Goal: Information Seeking & Learning: Learn about a topic

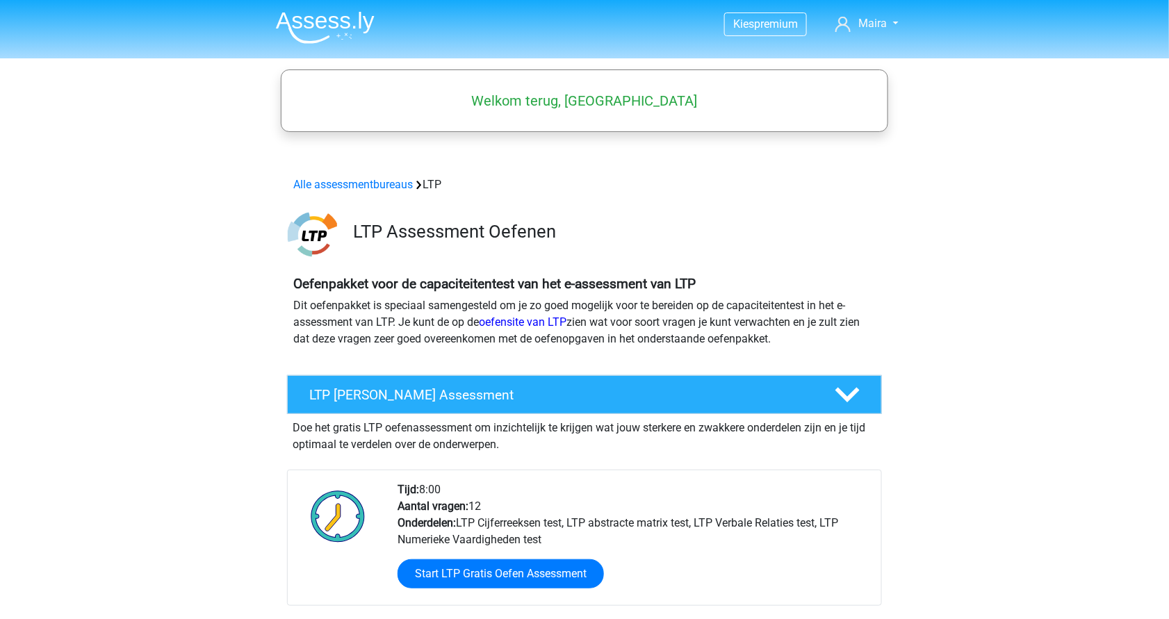
click at [326, 17] on img at bounding box center [325, 27] width 99 height 33
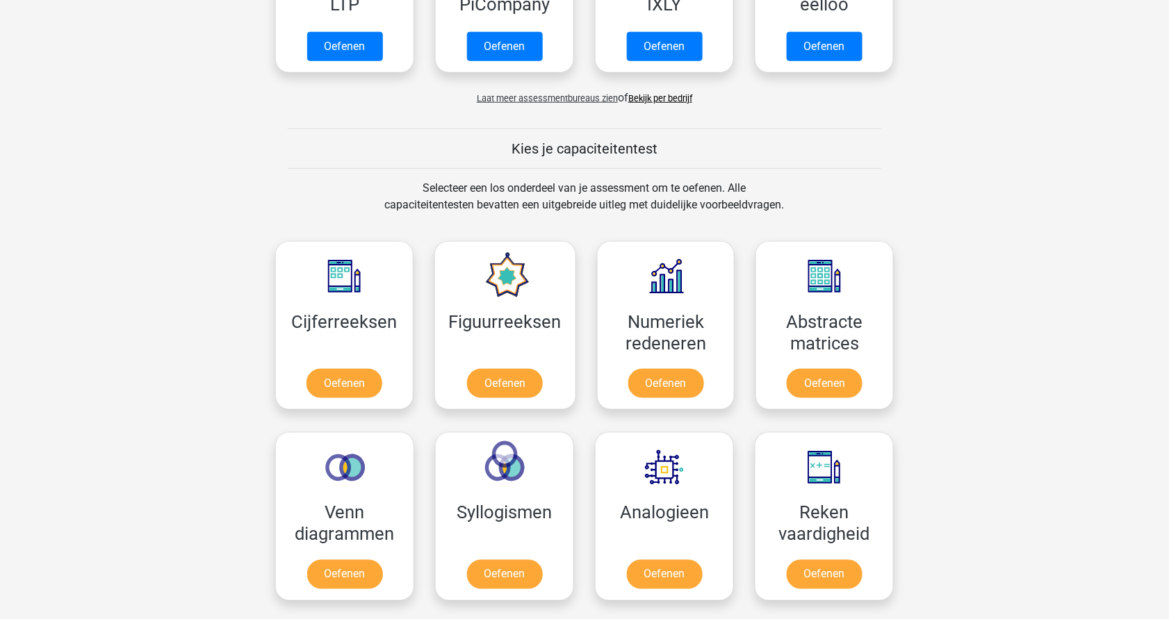
scroll to position [412, 0]
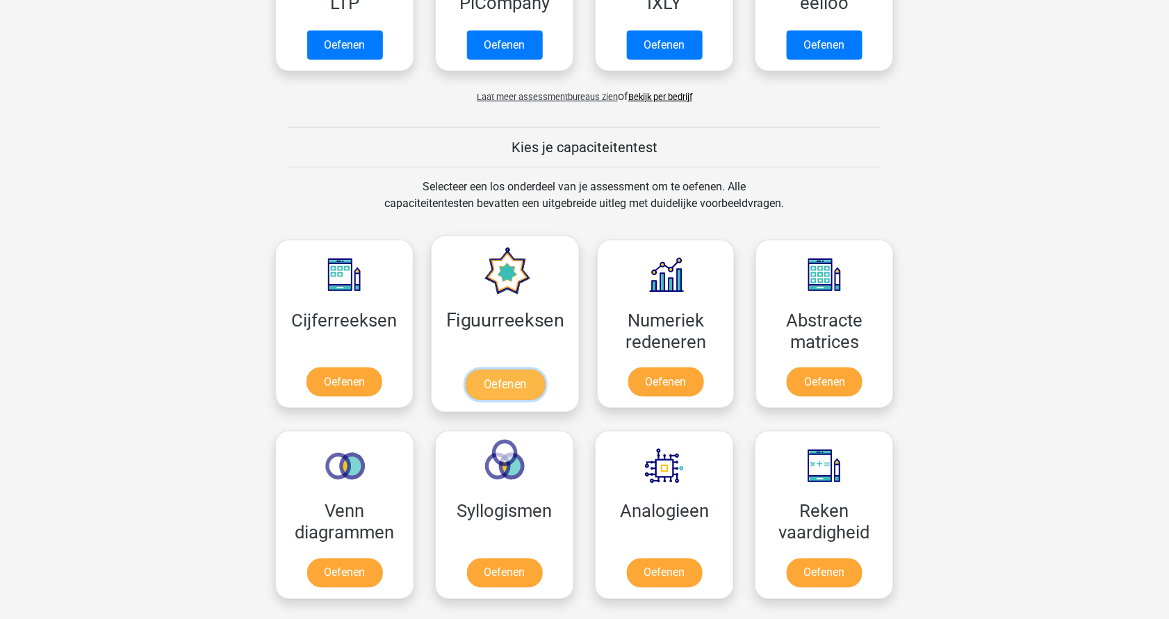
click at [513, 388] on link "Oefenen" at bounding box center [504, 385] width 79 height 31
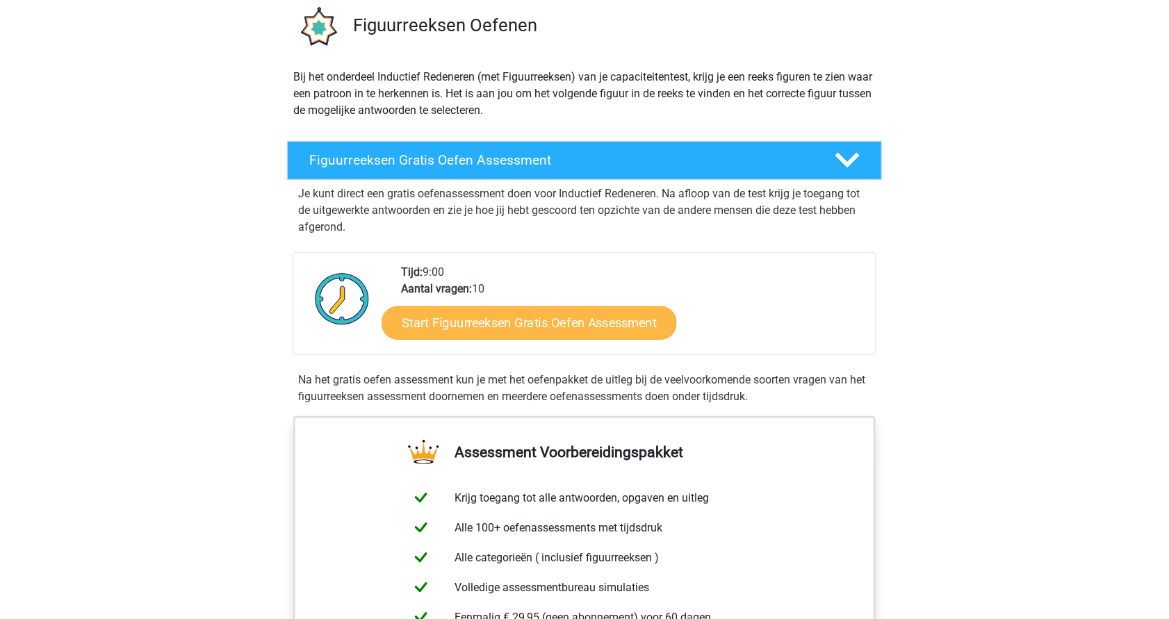
scroll to position [106, 0]
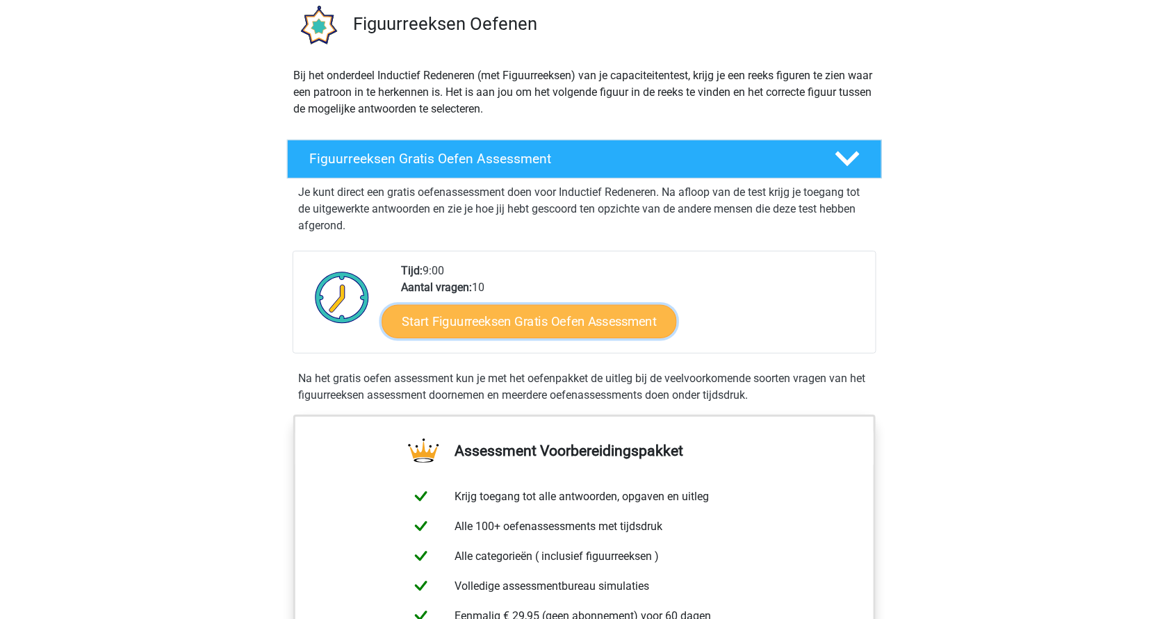
click at [486, 315] on link "Start Figuurreeksen Gratis Oefen Assessment" at bounding box center [529, 321] width 295 height 33
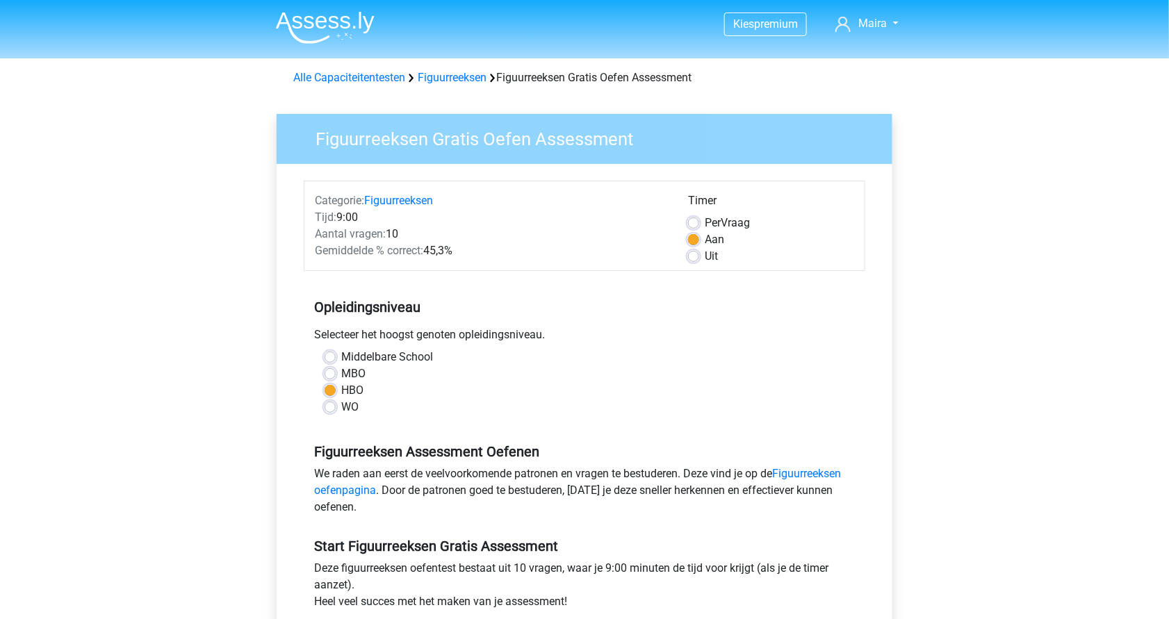
scroll to position [259, 0]
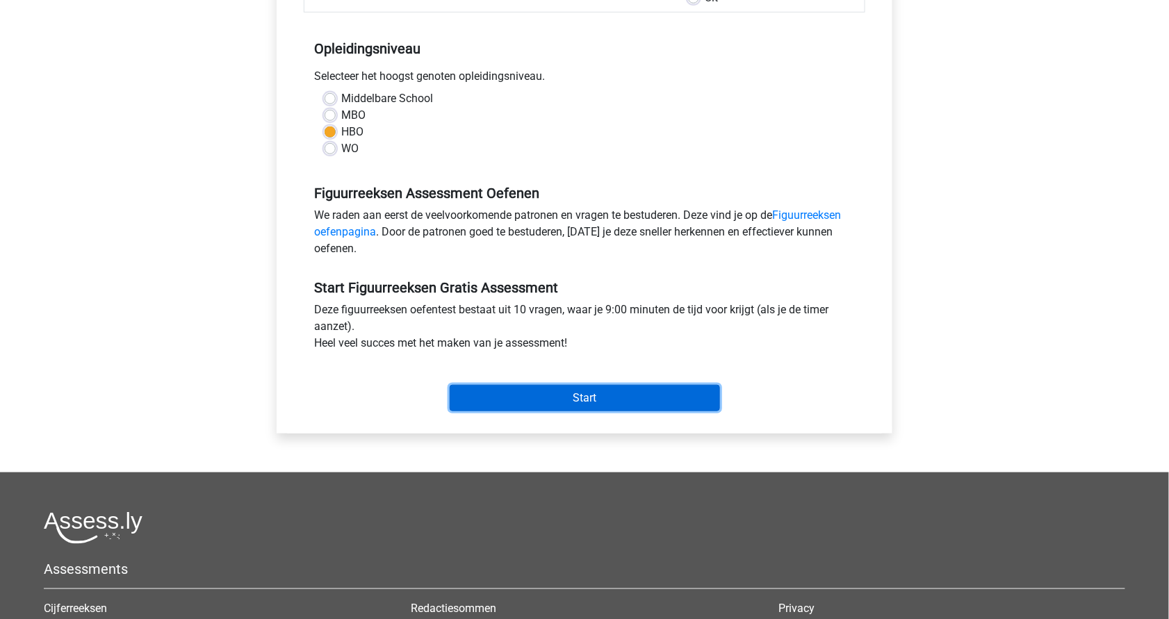
click at [542, 398] on input "Start" at bounding box center [585, 398] width 270 height 26
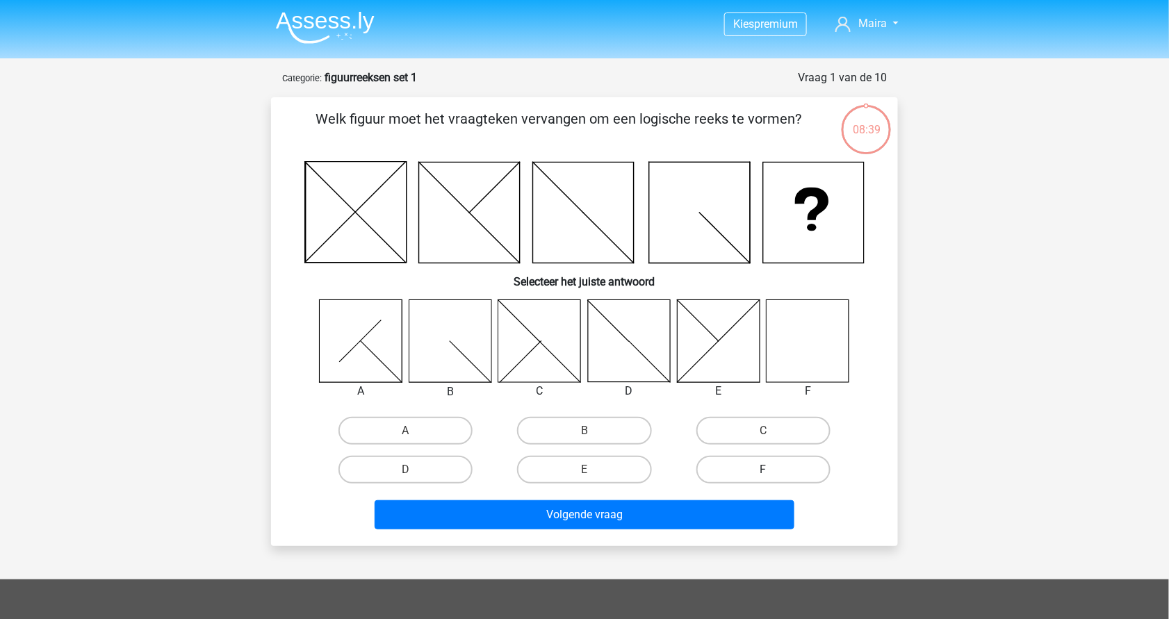
click at [771, 467] on label "F" at bounding box center [764, 470] width 134 height 28
click at [771, 470] on input "F" at bounding box center [767, 474] width 9 height 9
radio input "true"
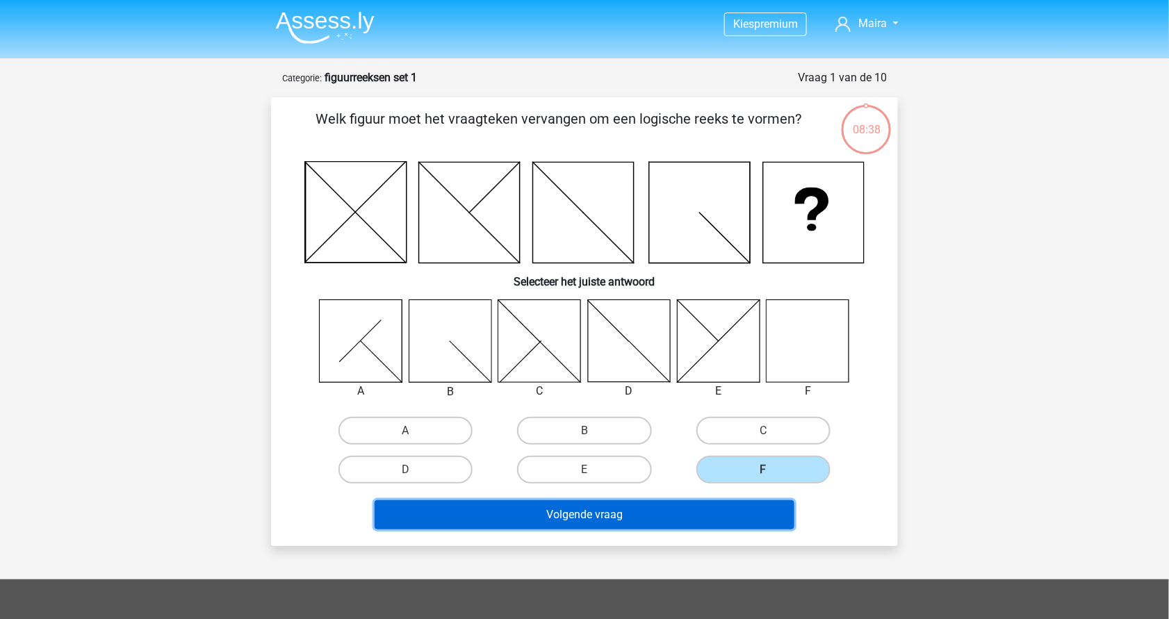
click at [696, 514] on button "Volgende vraag" at bounding box center [585, 515] width 421 height 29
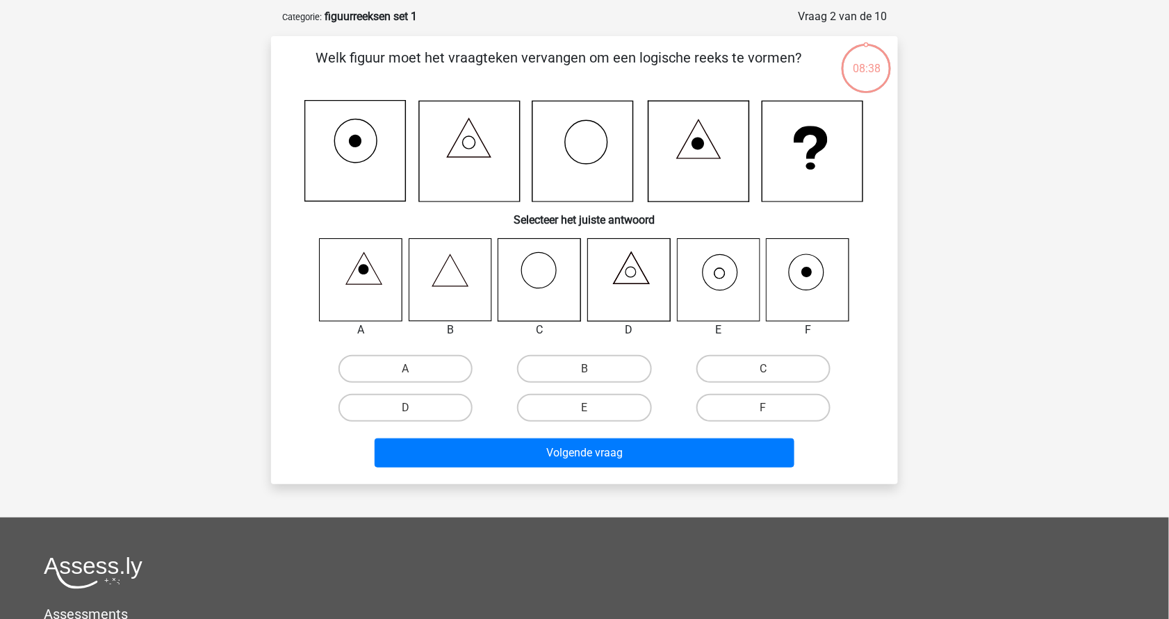
scroll to position [70, 0]
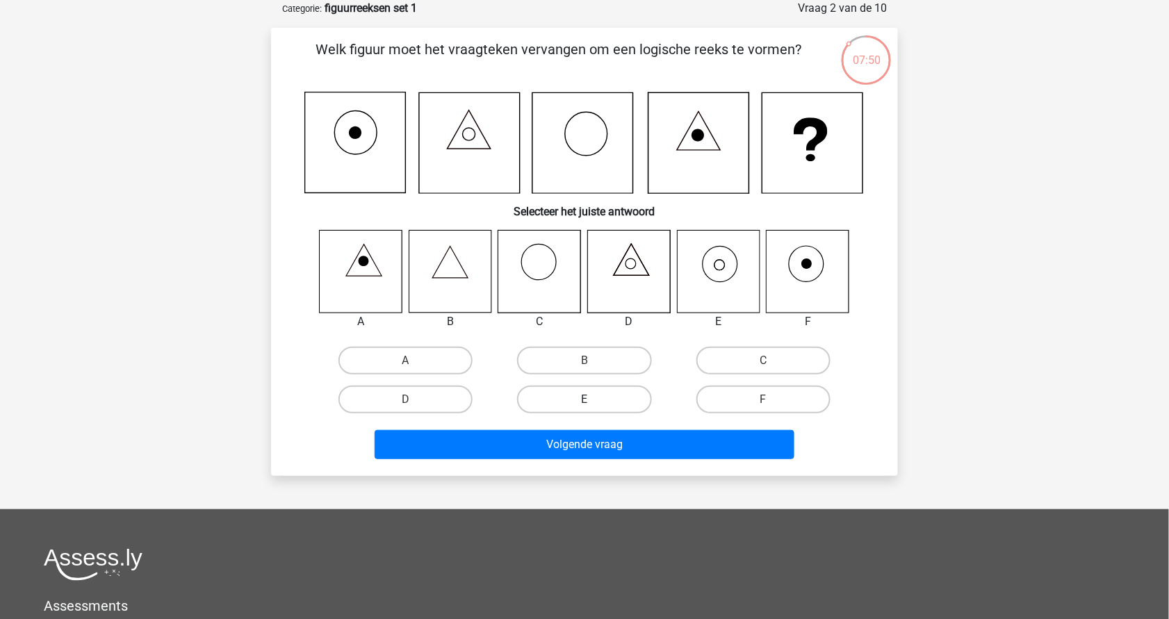
click at [578, 396] on label "E" at bounding box center [584, 400] width 134 height 28
click at [585, 400] on input "E" at bounding box center [589, 404] width 9 height 9
radio input "true"
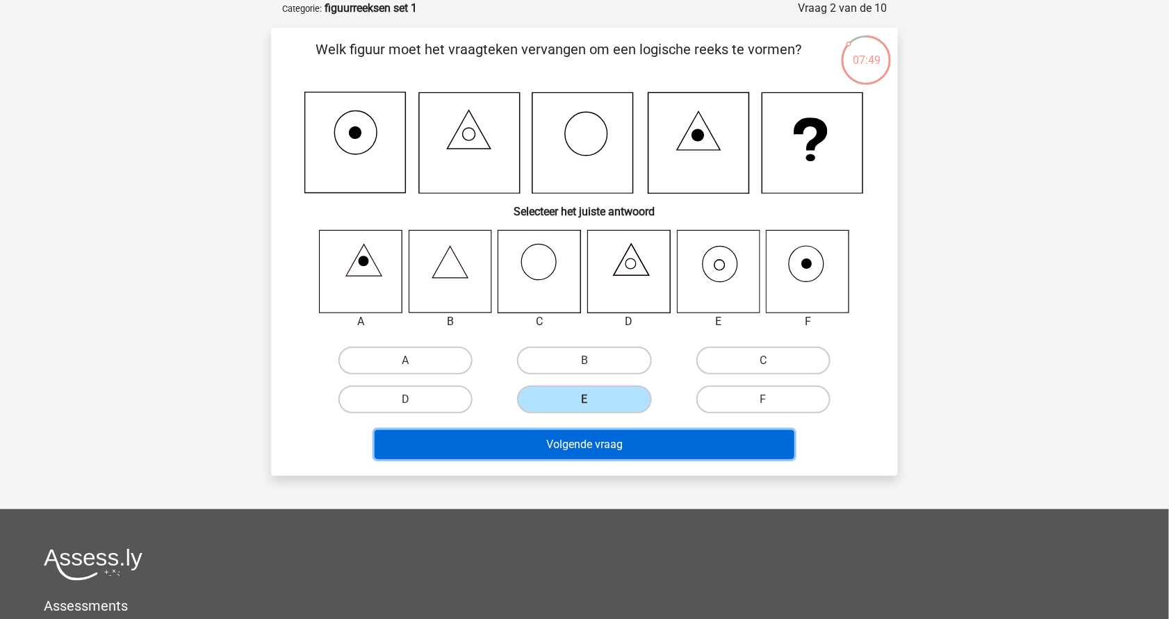
click at [599, 441] on button "Volgende vraag" at bounding box center [585, 444] width 421 height 29
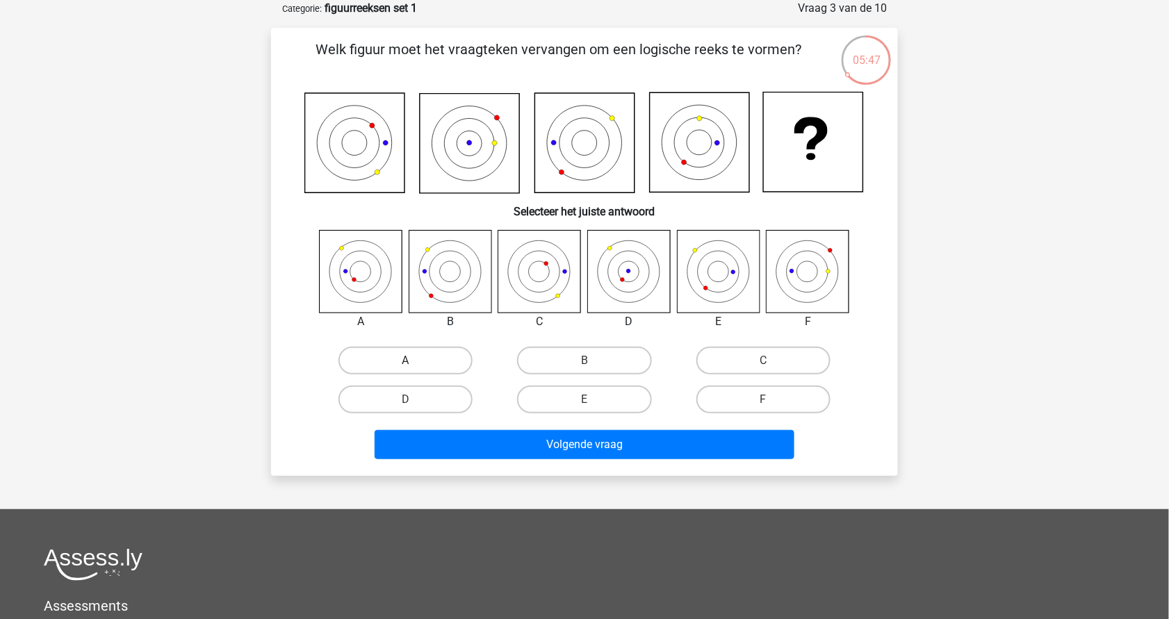
click at [432, 363] on label "A" at bounding box center [406, 361] width 134 height 28
click at [415, 363] on input "A" at bounding box center [410, 365] width 9 height 9
radio input "true"
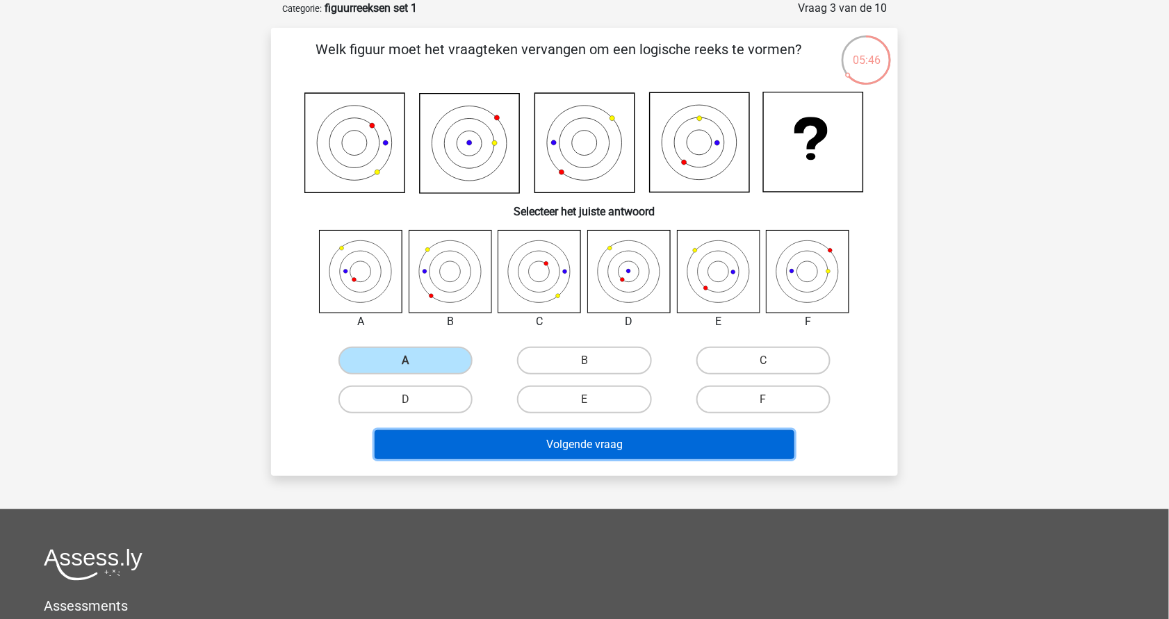
click at [564, 446] on button "Volgende vraag" at bounding box center [585, 444] width 421 height 29
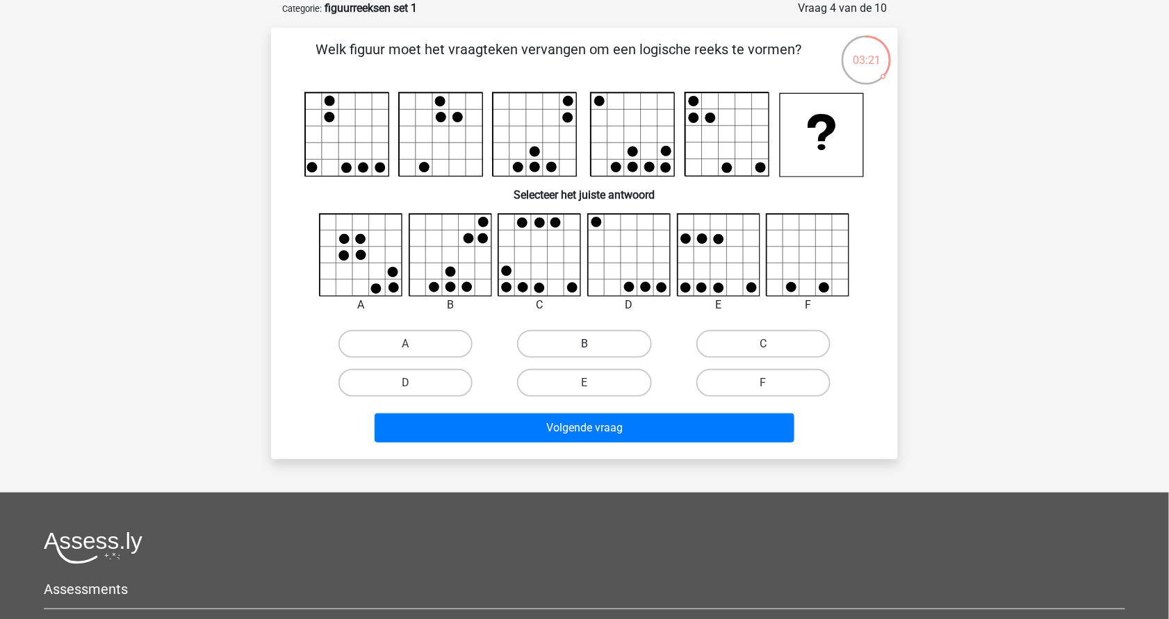
click at [606, 339] on label "B" at bounding box center [584, 344] width 134 height 28
click at [594, 344] on input "B" at bounding box center [589, 348] width 9 height 9
radio input "true"
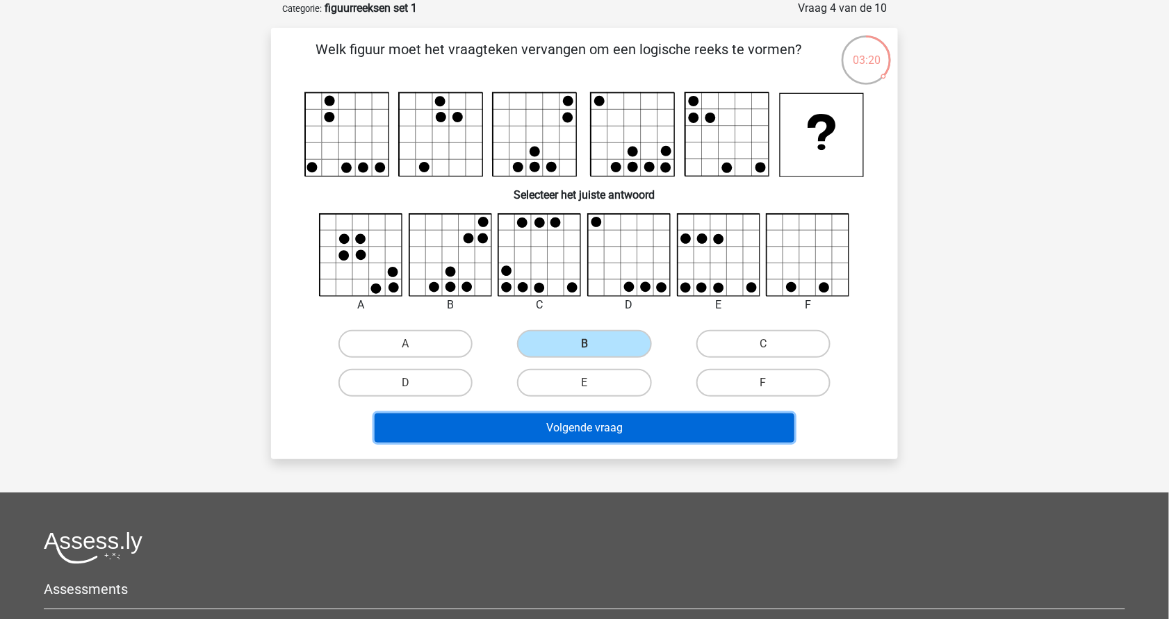
click at [608, 421] on button "Volgende vraag" at bounding box center [585, 428] width 421 height 29
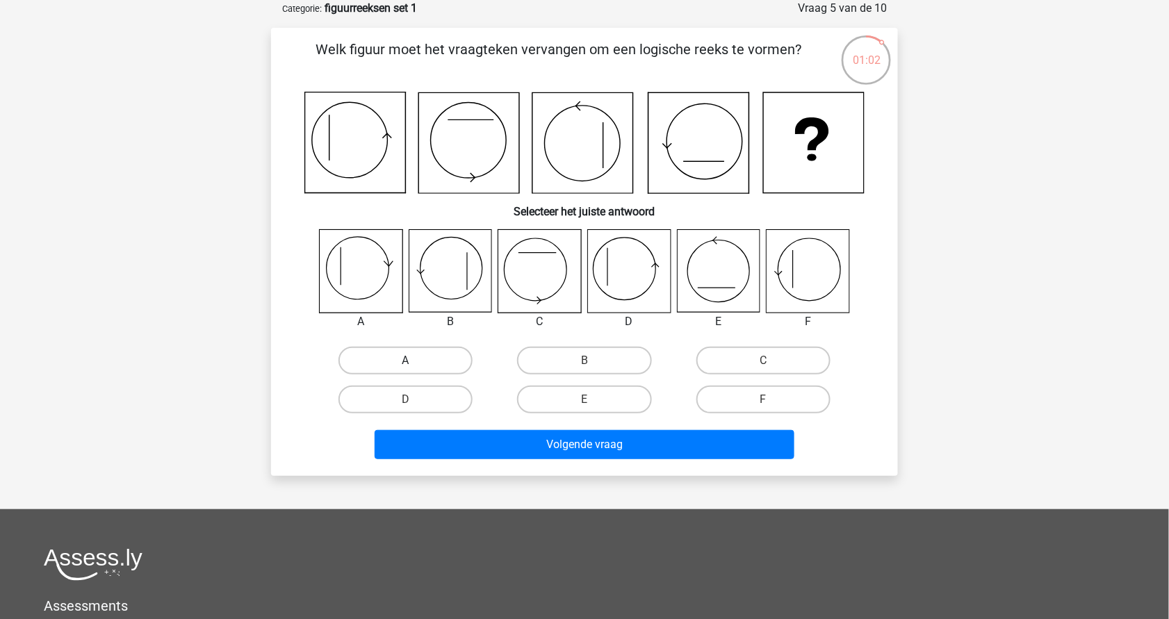
drag, startPoint x: 391, startPoint y: 363, endPoint x: 424, endPoint y: 357, distance: 33.8
click at [424, 357] on label "A" at bounding box center [406, 361] width 134 height 28
click at [415, 361] on input "A" at bounding box center [410, 365] width 9 height 9
radio input "true"
click at [424, 357] on label "A" at bounding box center [406, 361] width 134 height 28
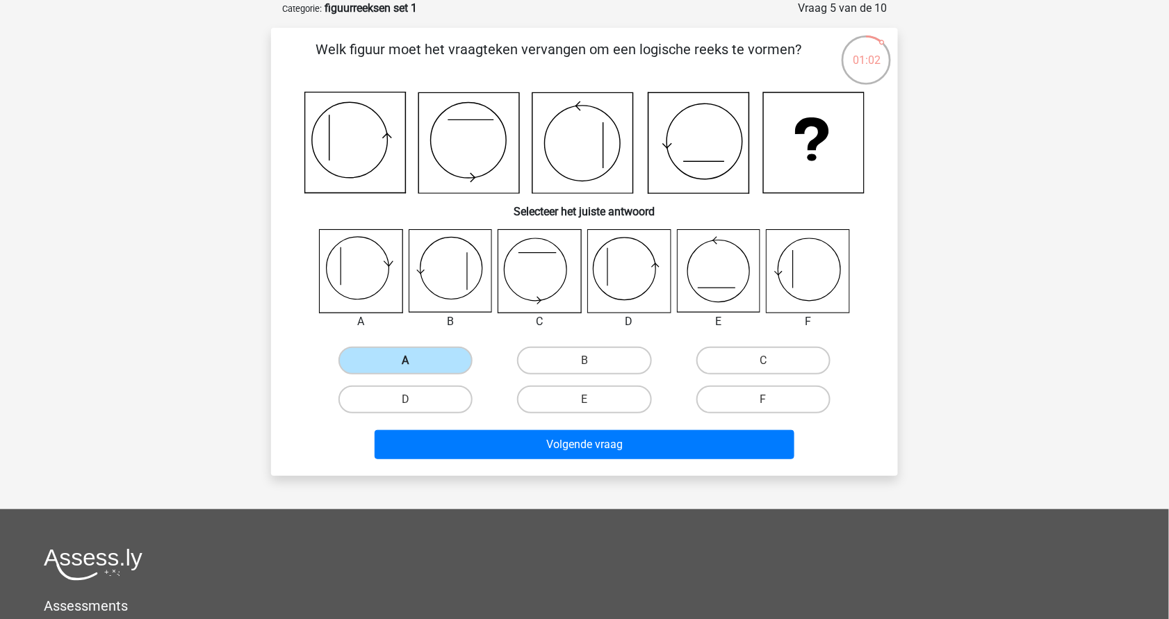
click at [415, 361] on input "A" at bounding box center [410, 365] width 9 height 9
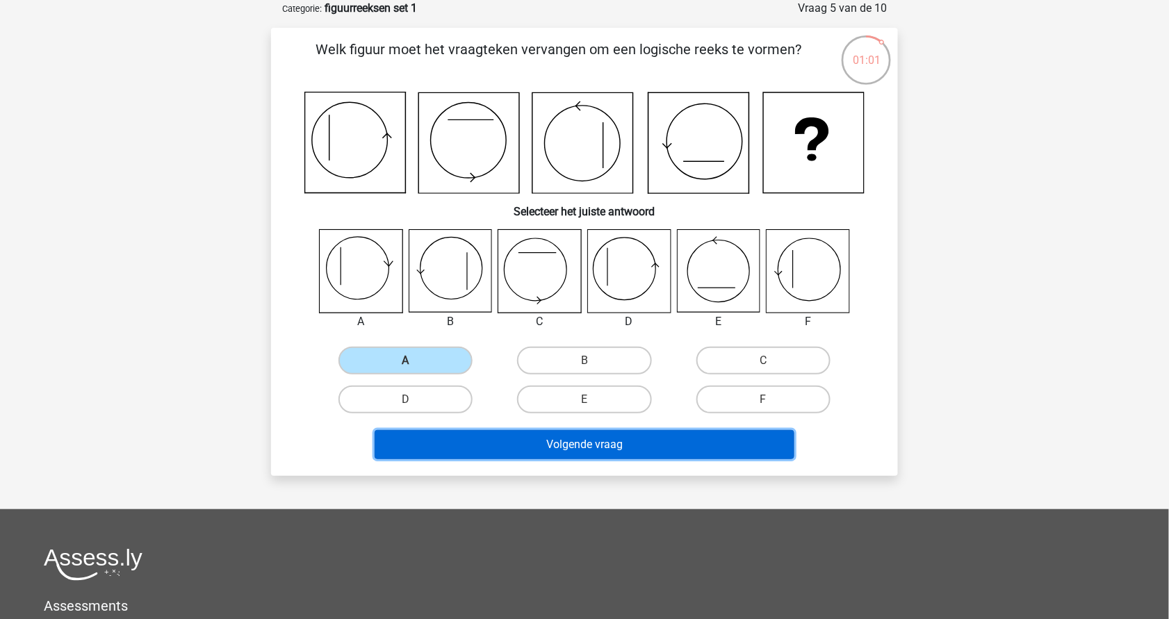
click at [565, 441] on button "Volgende vraag" at bounding box center [585, 444] width 421 height 29
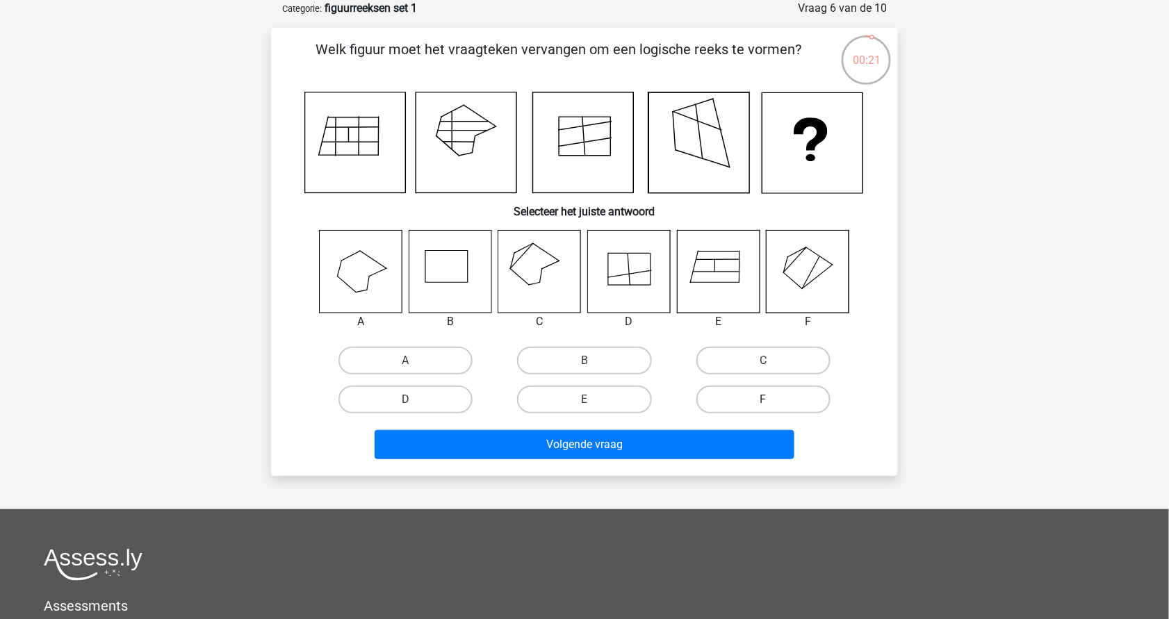
click at [754, 398] on label "F" at bounding box center [764, 400] width 134 height 28
click at [763, 400] on input "F" at bounding box center [767, 404] width 9 height 9
radio input "true"
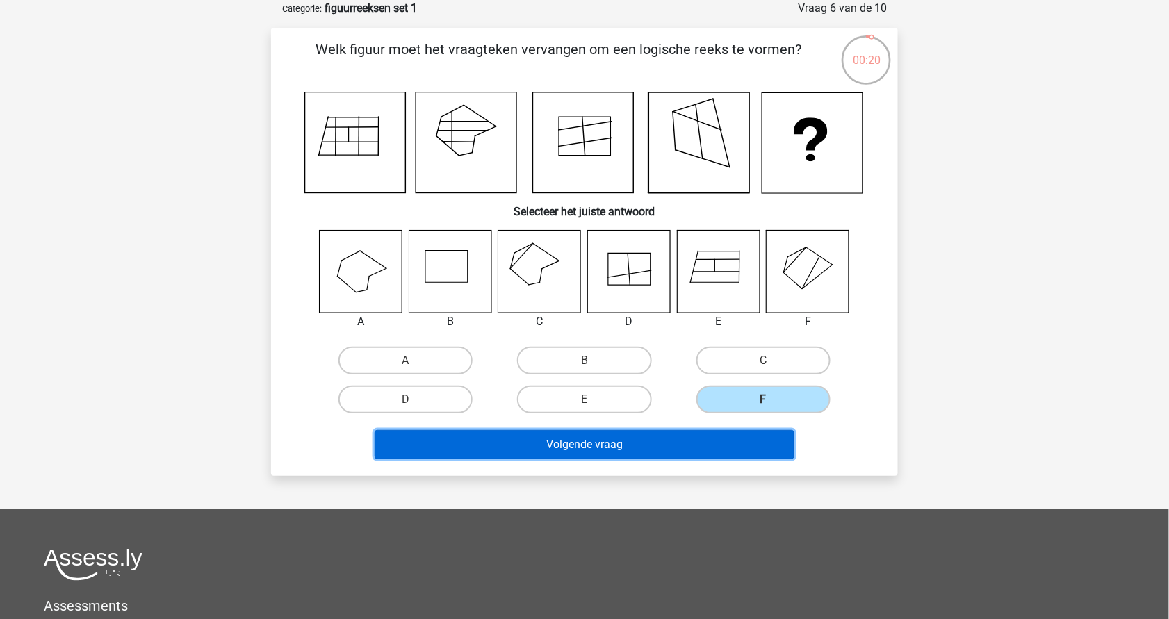
click at [672, 437] on button "Volgende vraag" at bounding box center [585, 444] width 421 height 29
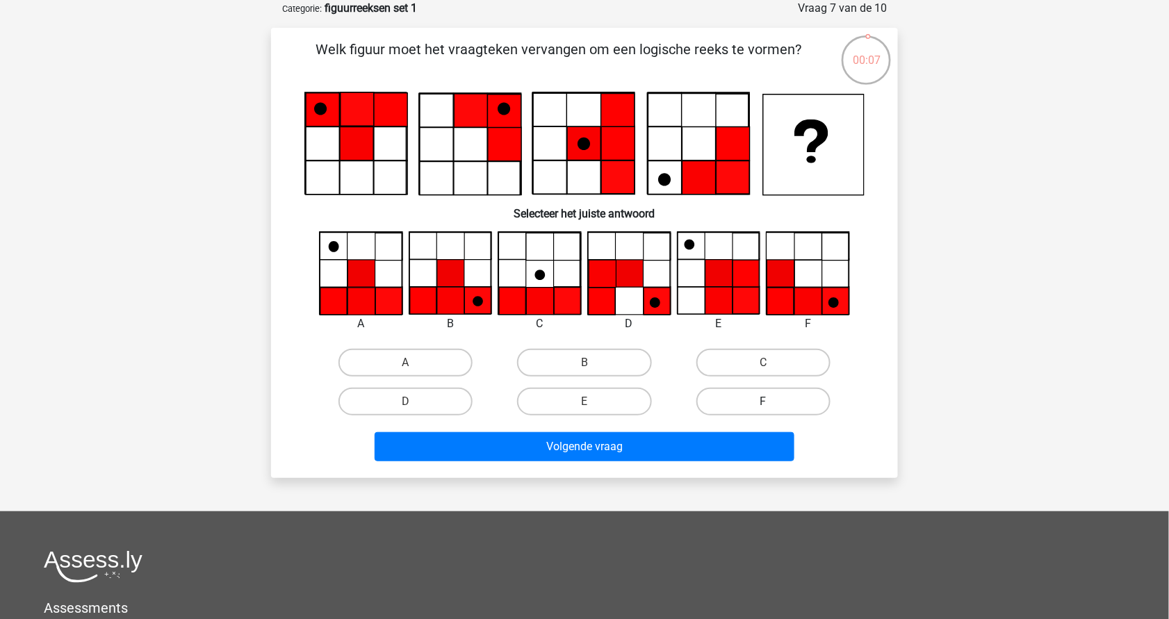
click at [743, 404] on label "F" at bounding box center [764, 402] width 134 height 28
click at [763, 404] on input "F" at bounding box center [767, 406] width 9 height 9
radio input "true"
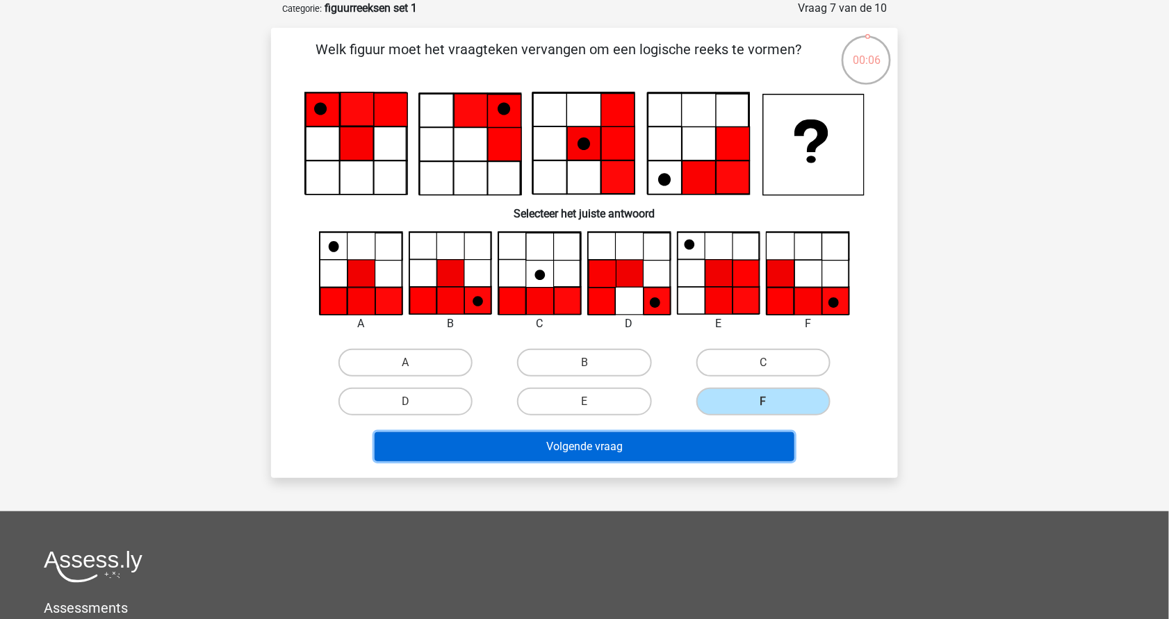
click at [669, 447] on button "Volgende vraag" at bounding box center [585, 446] width 421 height 29
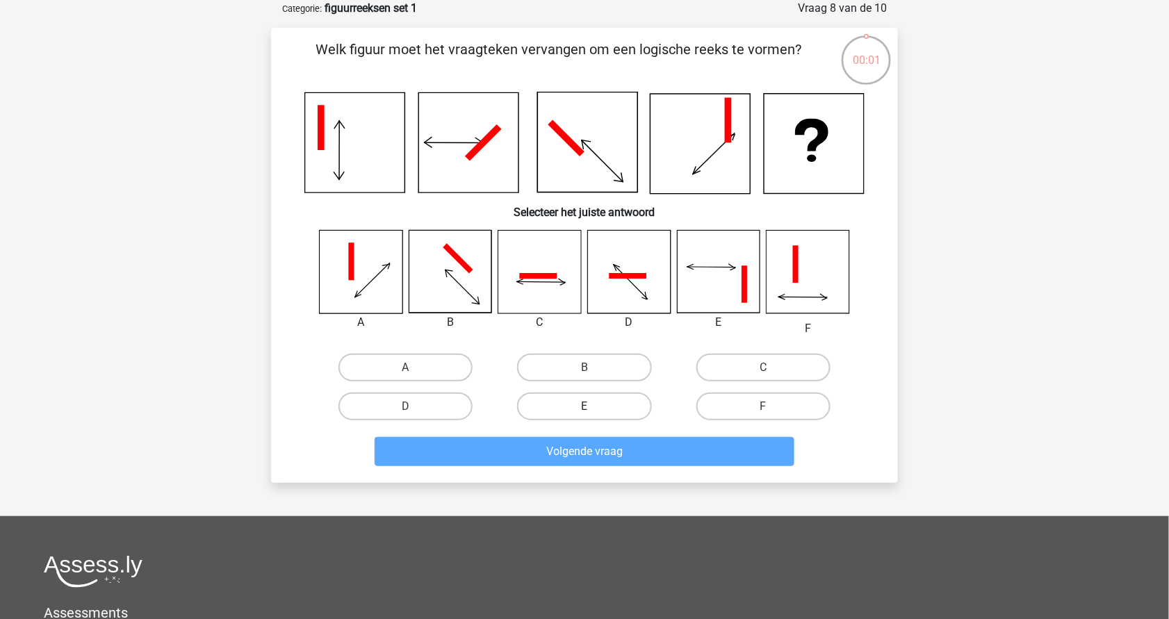
click at [557, 412] on label "E" at bounding box center [584, 407] width 134 height 28
click at [585, 412] on input "E" at bounding box center [589, 411] width 9 height 9
radio input "true"
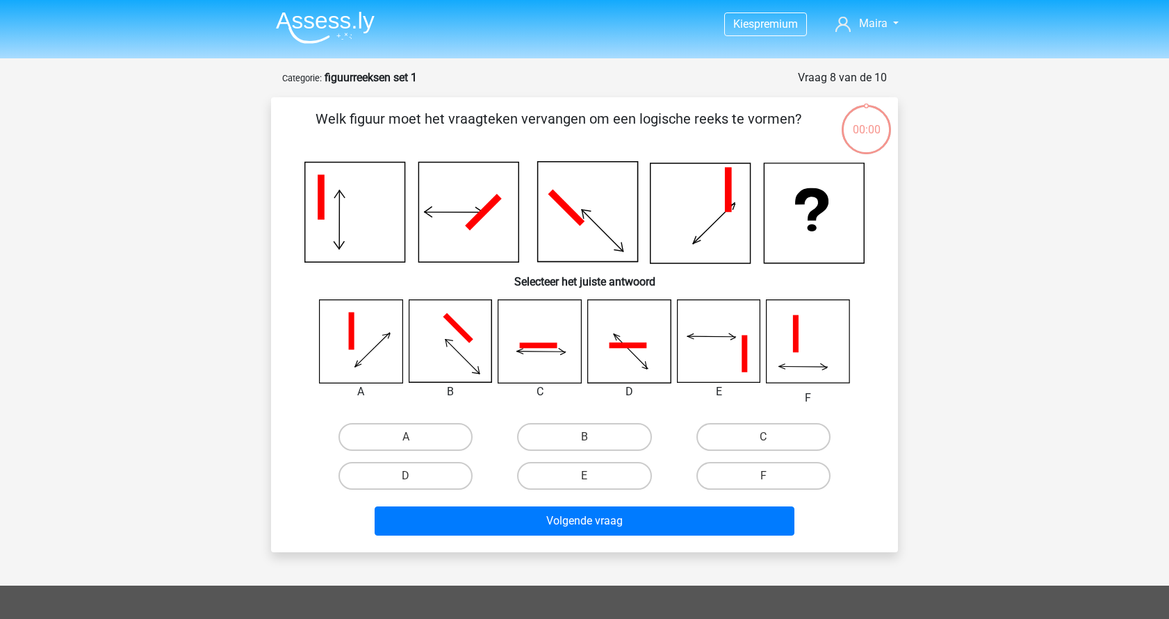
scroll to position [70, 0]
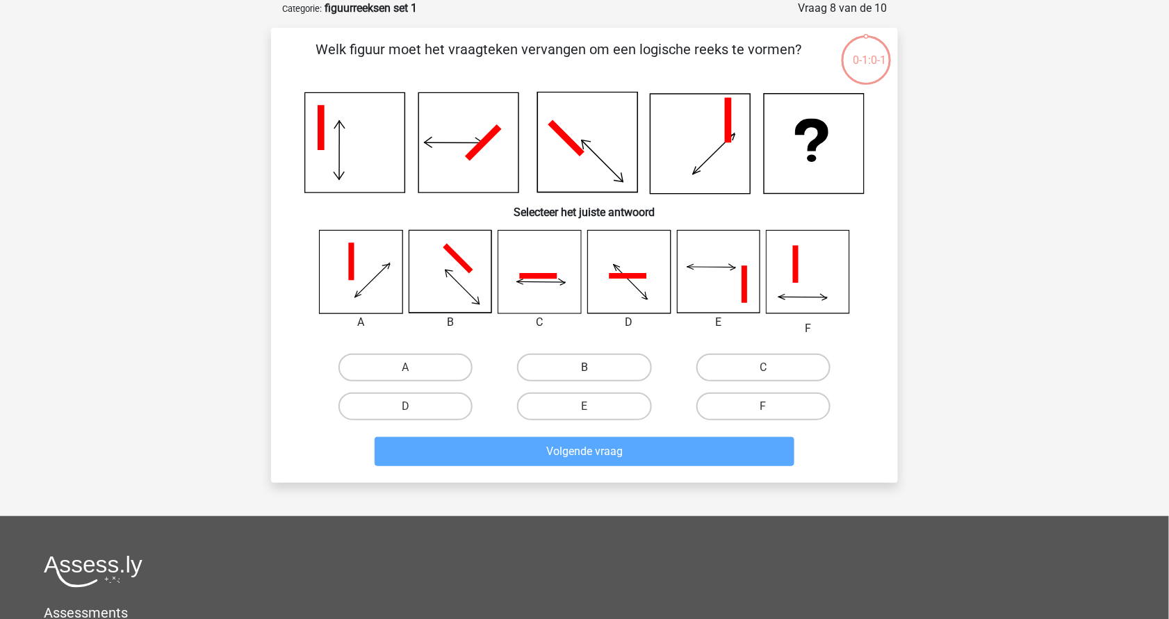
click at [577, 358] on label "B" at bounding box center [584, 368] width 134 height 28
click at [585, 368] on input "B" at bounding box center [589, 372] width 9 height 9
radio input "true"
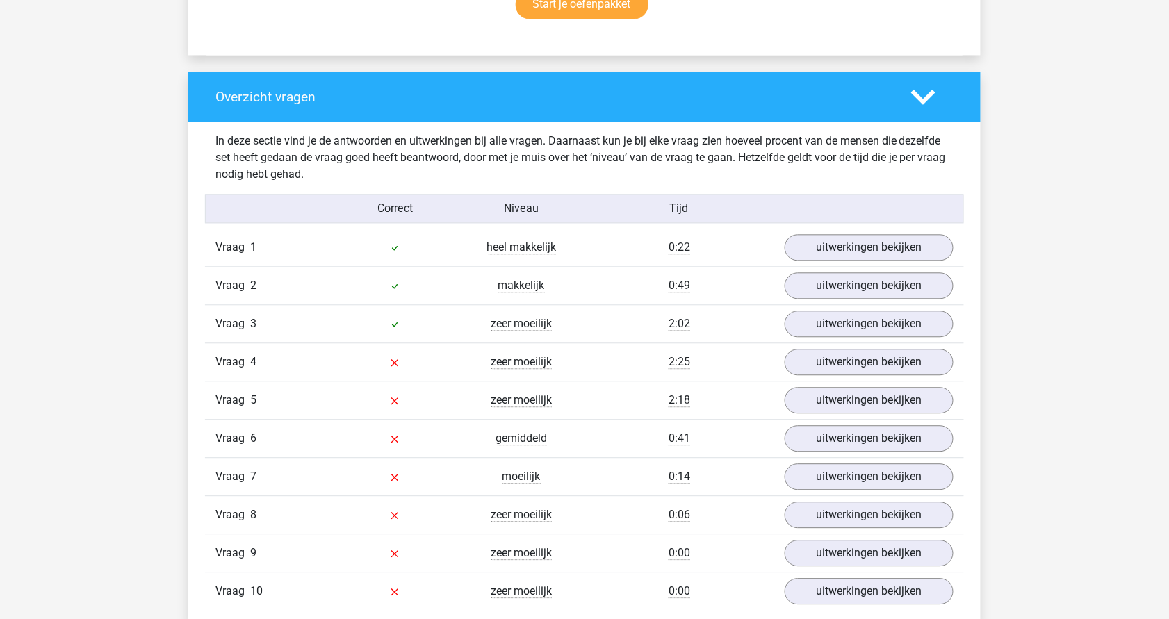
scroll to position [1044, 0]
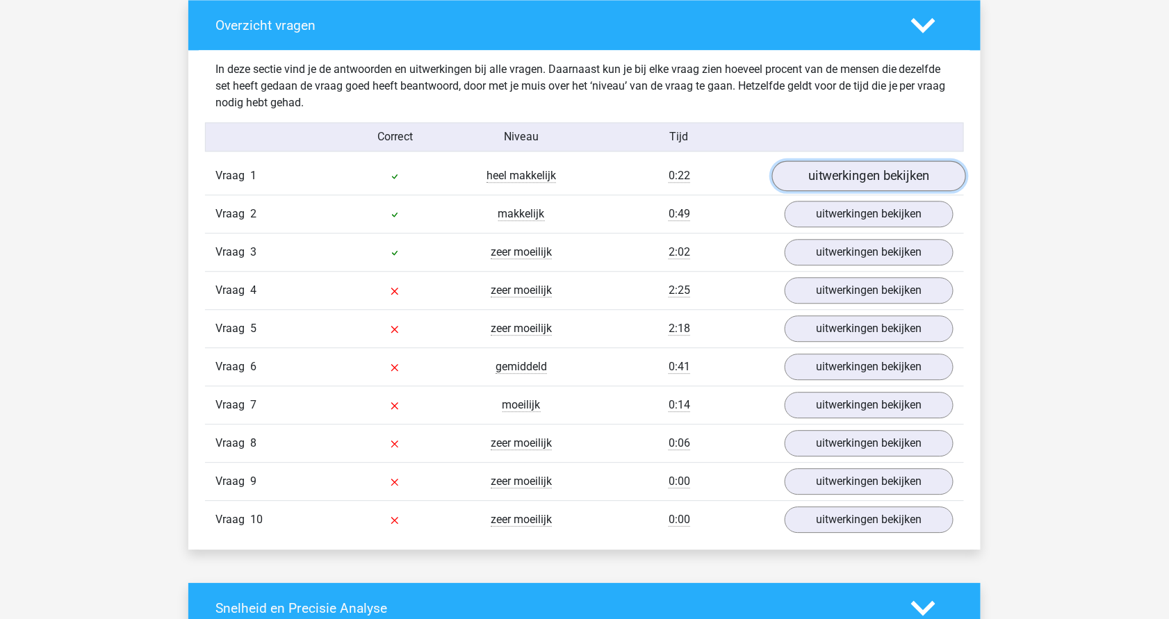
click at [830, 181] on link "uitwerkingen bekijken" at bounding box center [869, 176] width 194 height 31
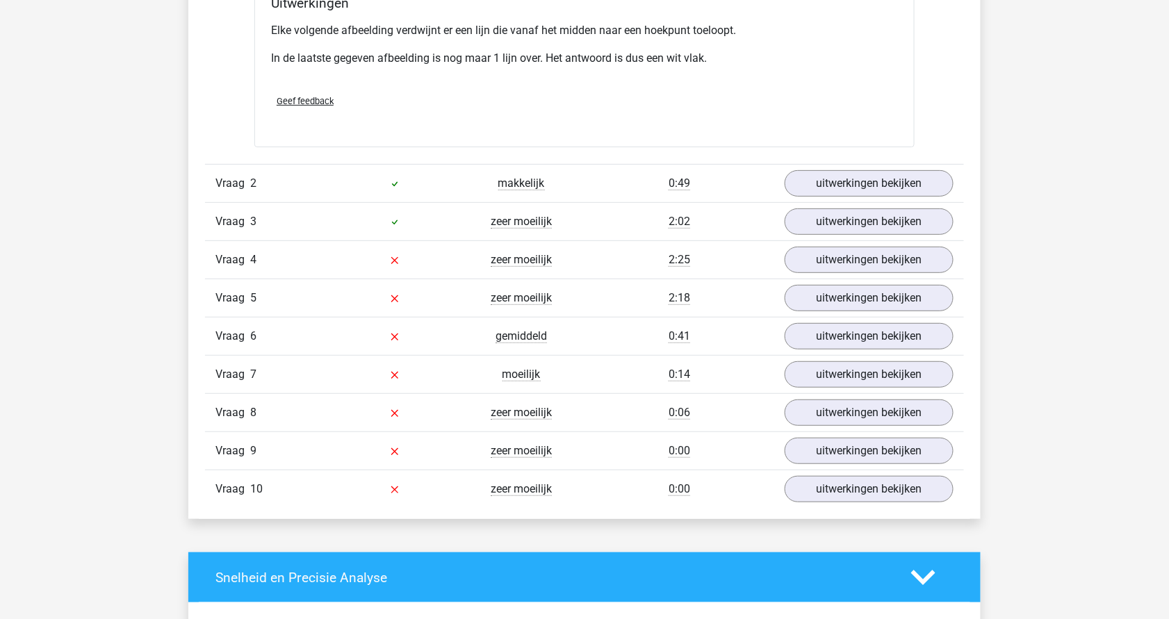
scroll to position [1877, 0]
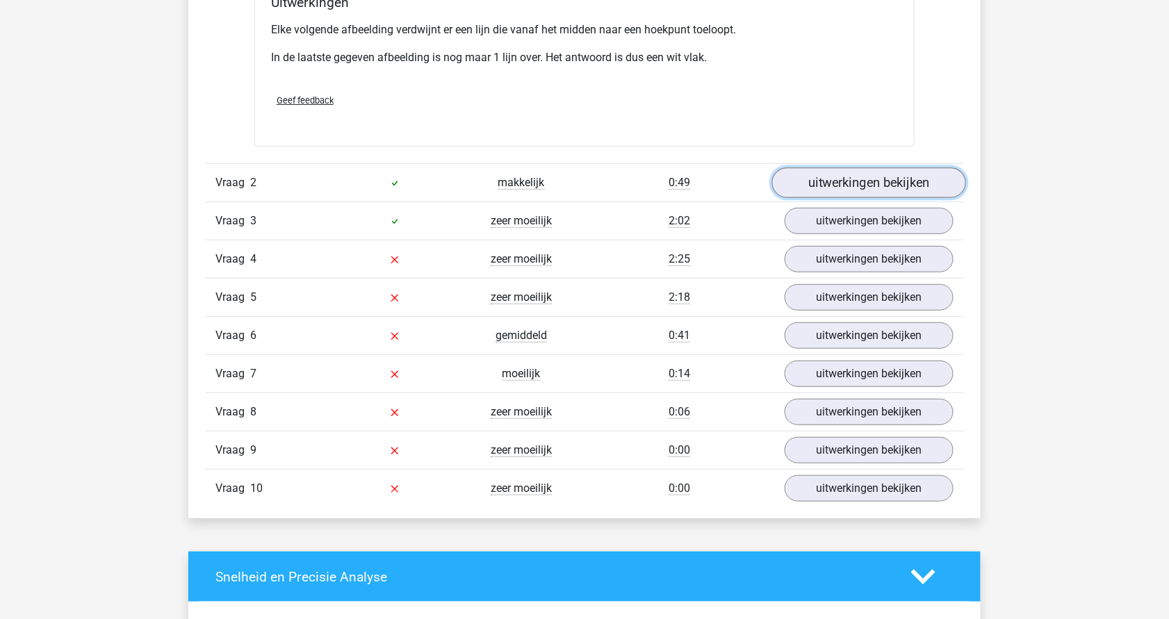
click at [859, 170] on link "uitwerkingen bekijken" at bounding box center [869, 183] width 194 height 31
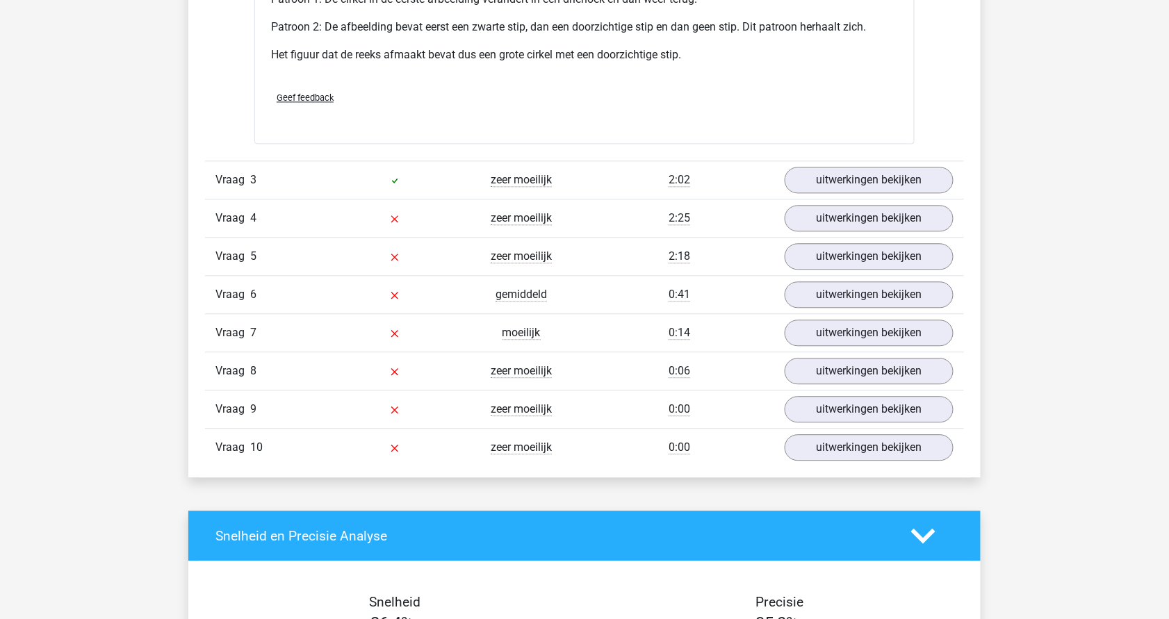
scroll to position [2776, 0]
click at [860, 166] on link "uitwerkingen bekijken" at bounding box center [869, 180] width 194 height 31
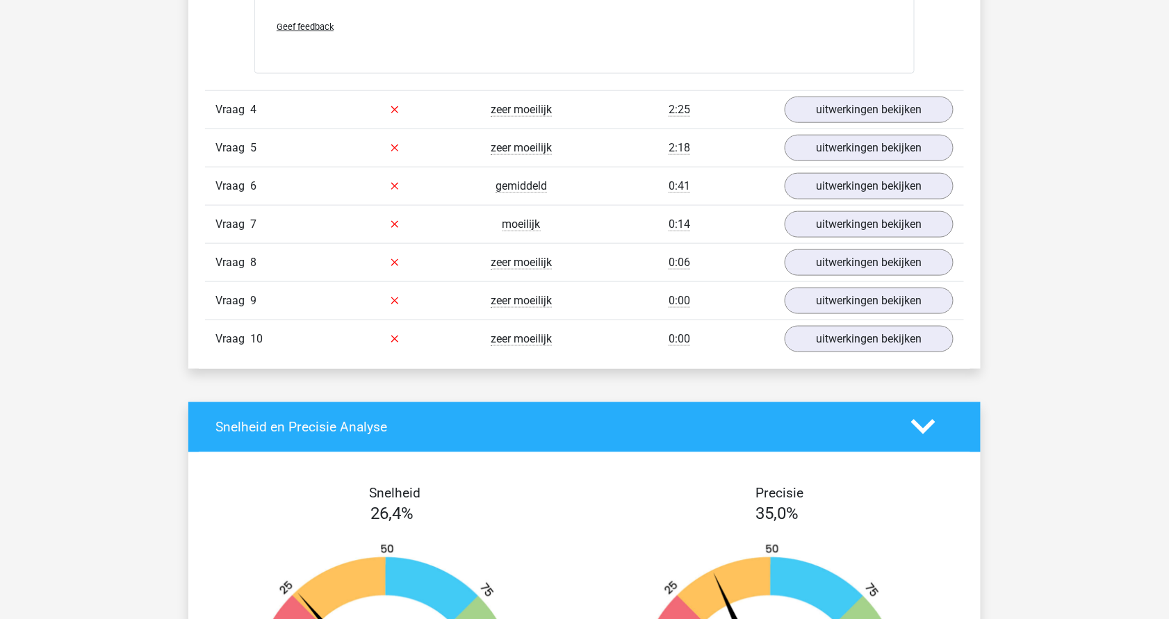
scroll to position [4050, 0]
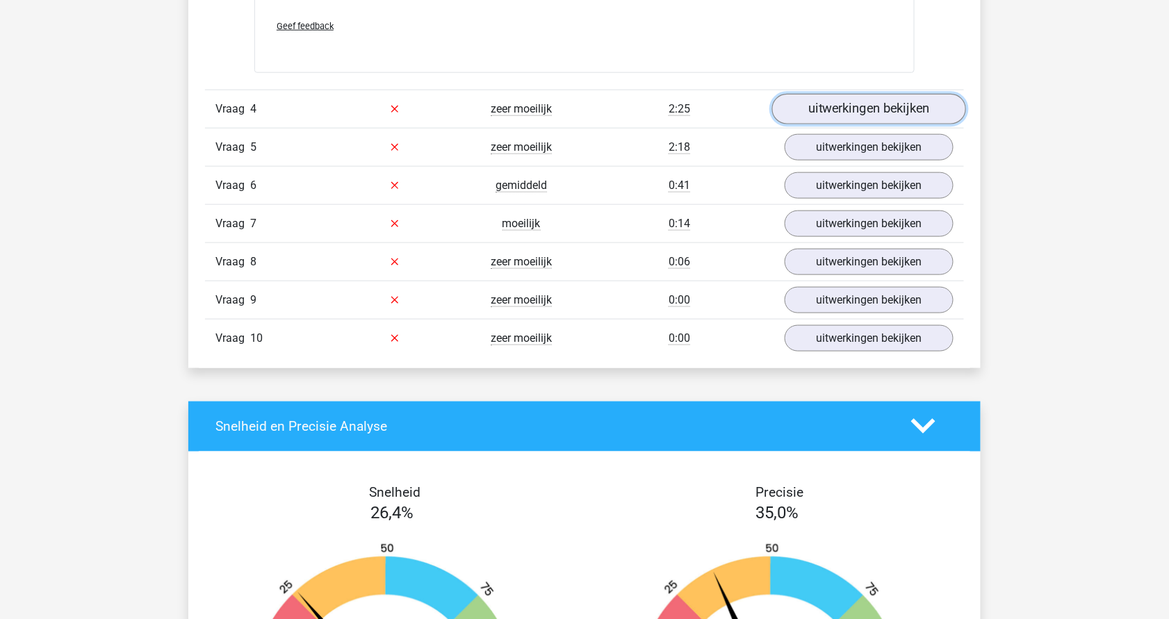
click at [863, 95] on link "uitwerkingen bekijken" at bounding box center [869, 109] width 194 height 31
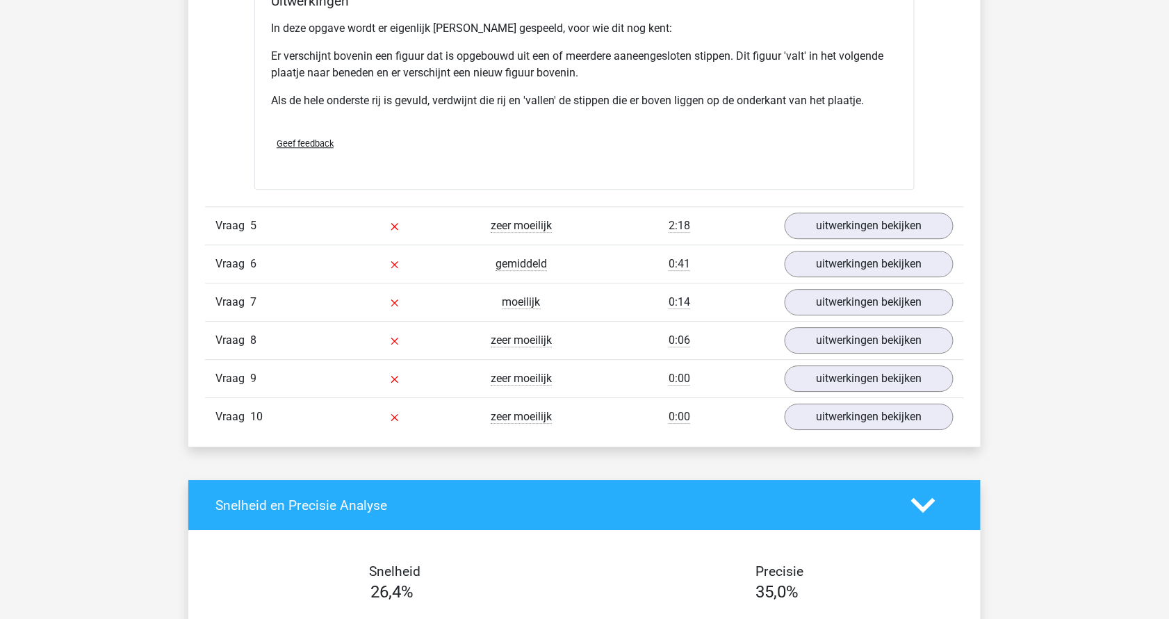
scroll to position [4797, 0]
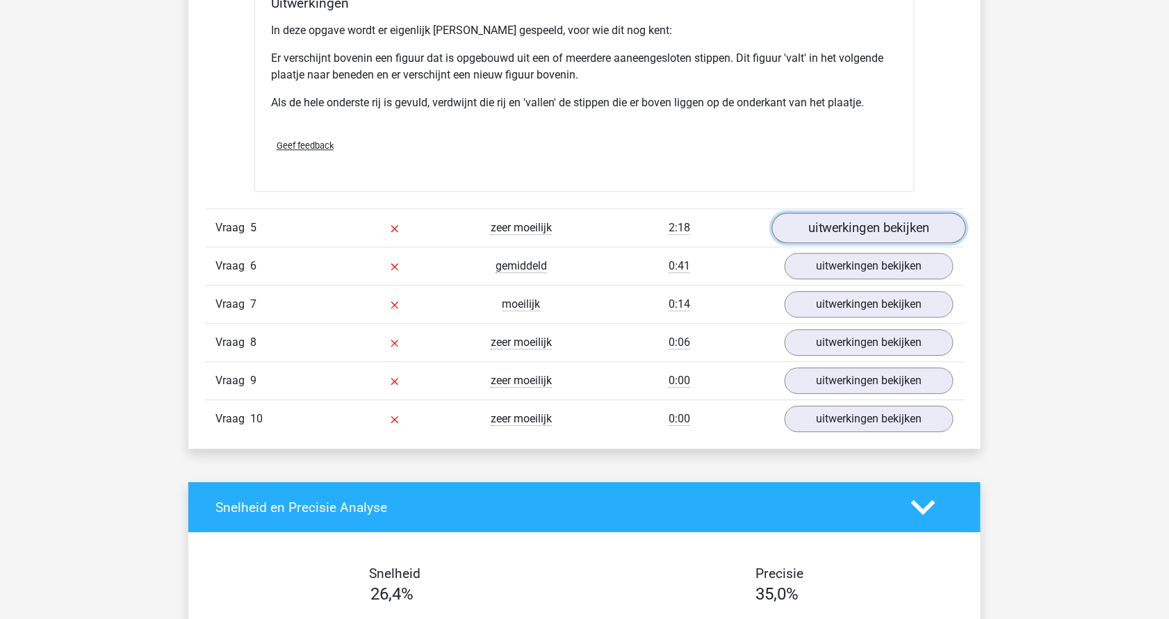
click at [838, 213] on link "uitwerkingen bekijken" at bounding box center [869, 228] width 194 height 31
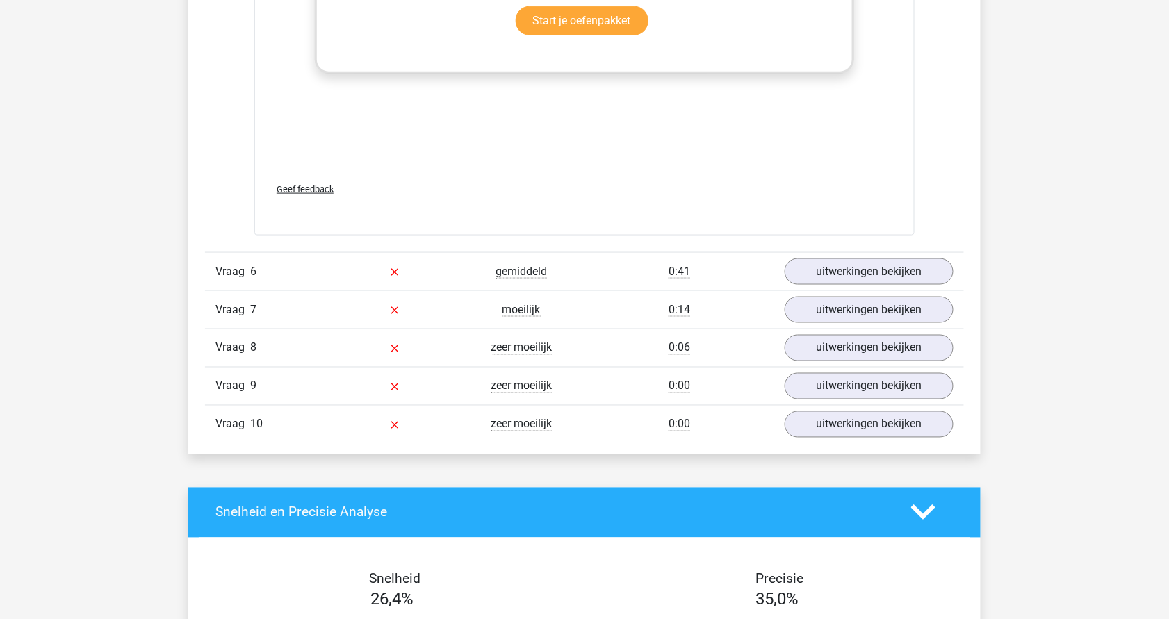
scroll to position [5961, 0]
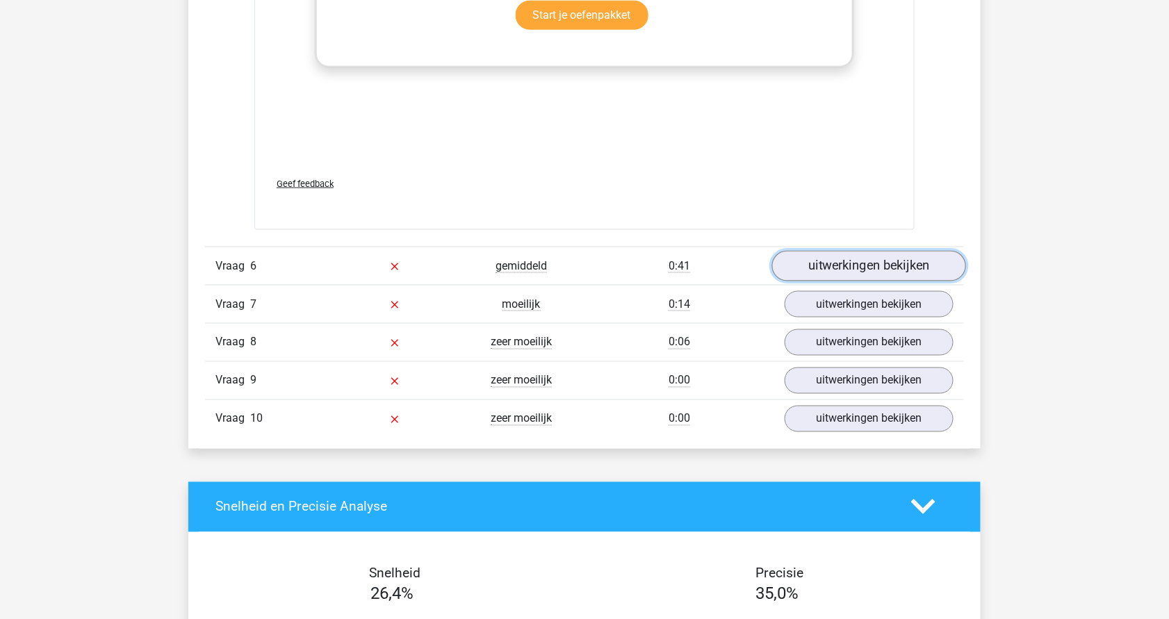
click at [906, 261] on link "uitwerkingen bekijken" at bounding box center [869, 266] width 194 height 31
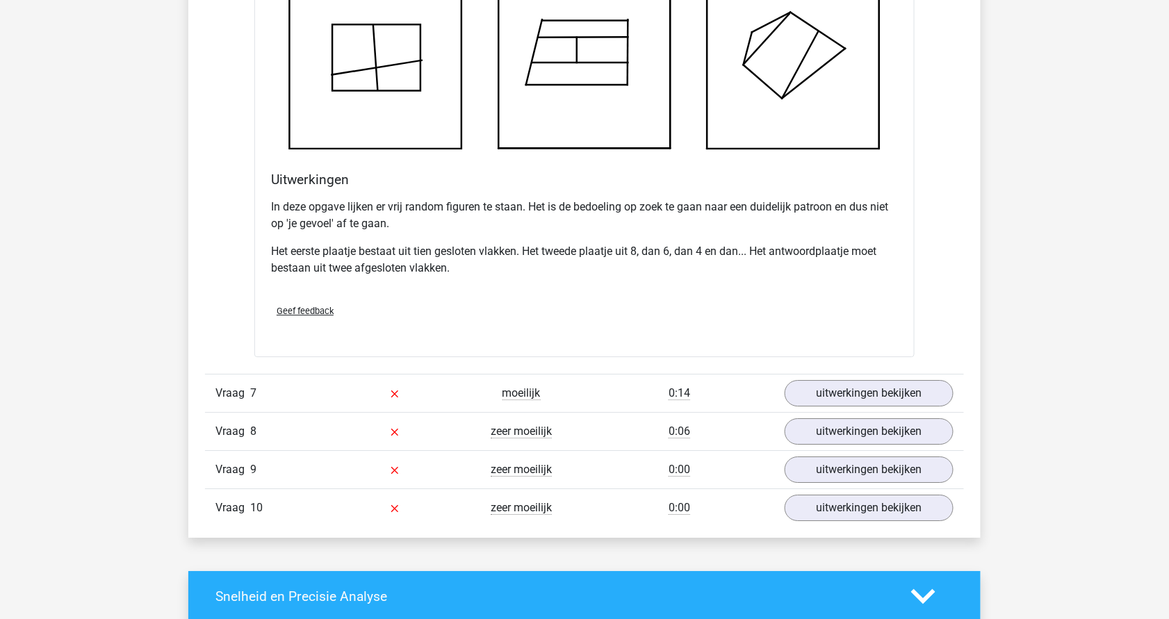
scroll to position [6710, 0]
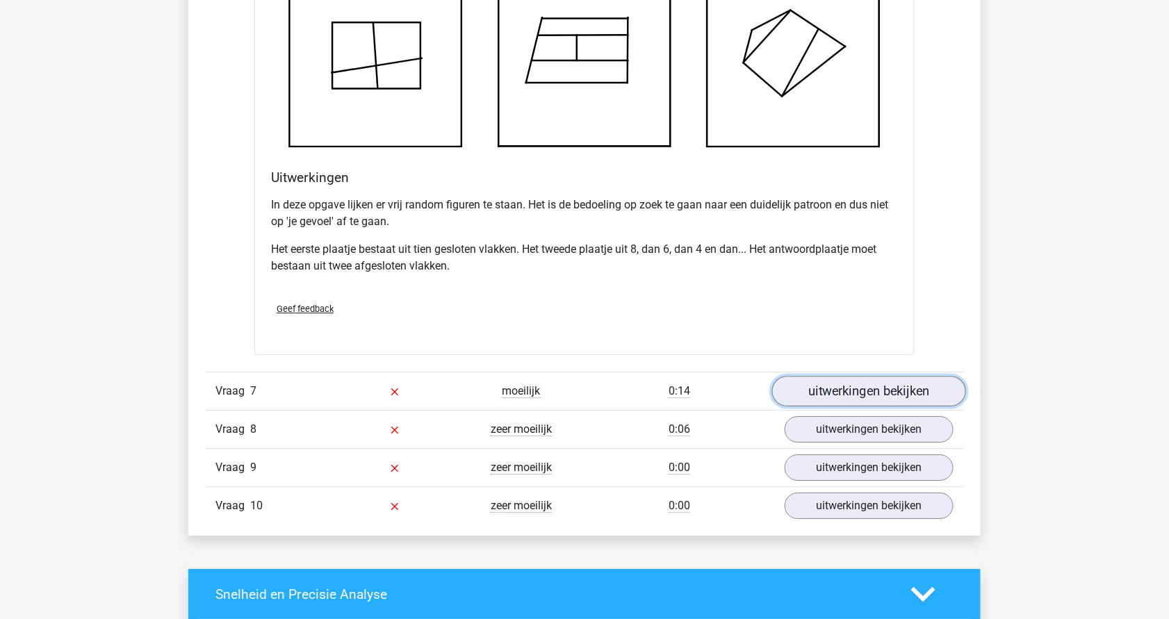
click at [843, 381] on link "uitwerkingen bekijken" at bounding box center [869, 391] width 194 height 31
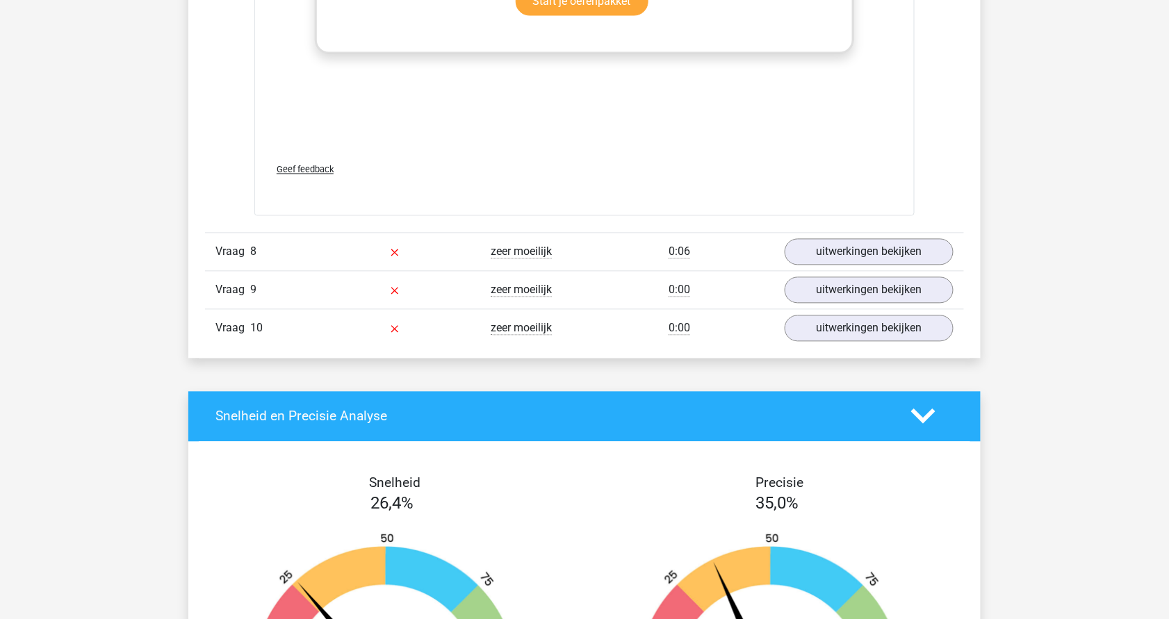
scroll to position [8078, 0]
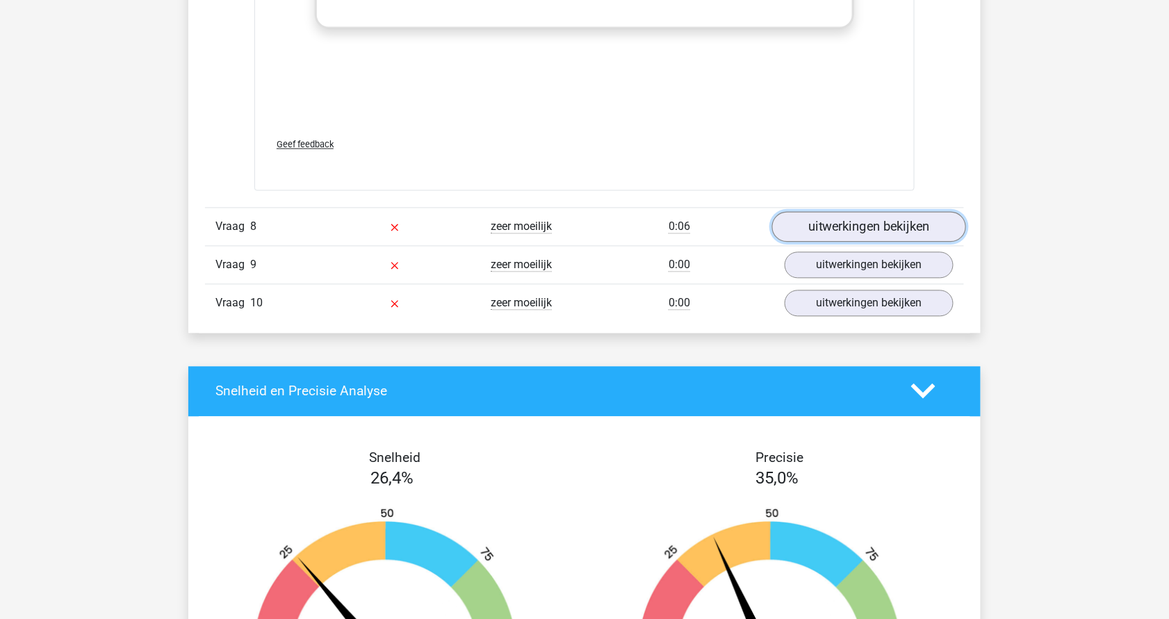
click at [894, 212] on link "uitwerkingen bekijken" at bounding box center [869, 227] width 194 height 31
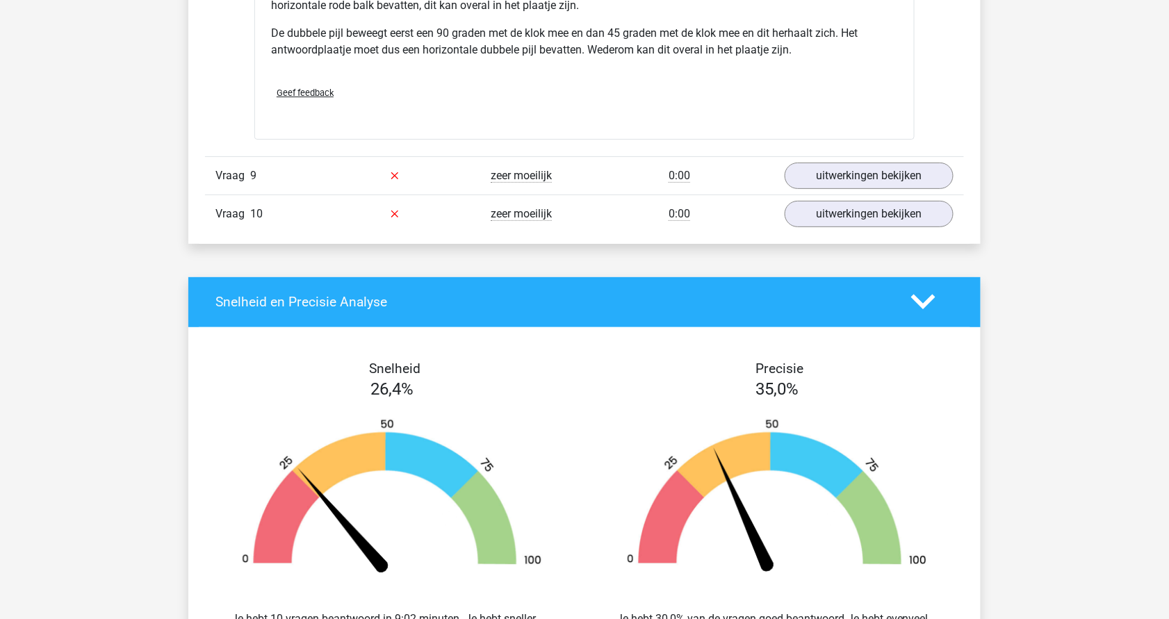
scroll to position [9046, 0]
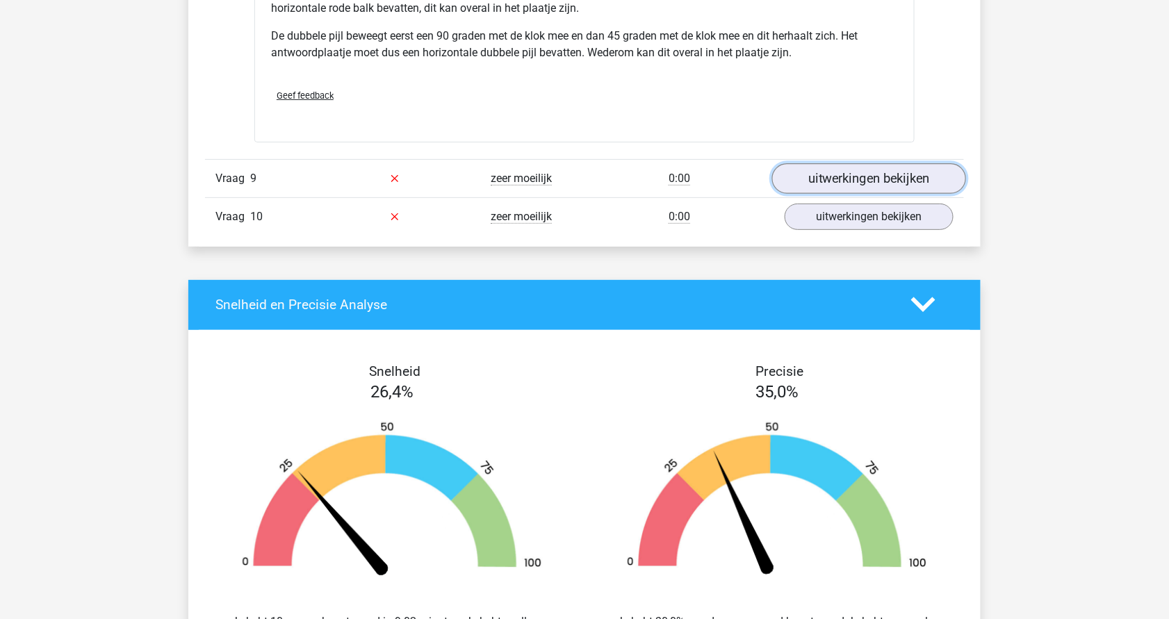
click at [889, 166] on link "uitwerkingen bekijken" at bounding box center [869, 178] width 194 height 31
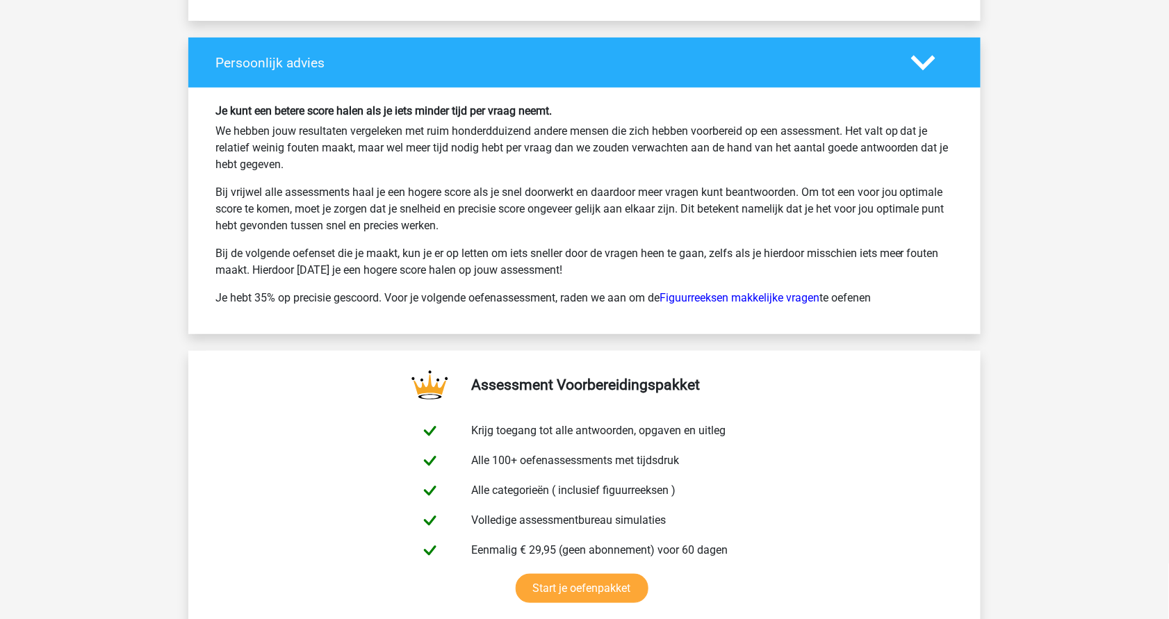
scroll to position [10918, 0]
